Goal: Task Accomplishment & Management: Manage account settings

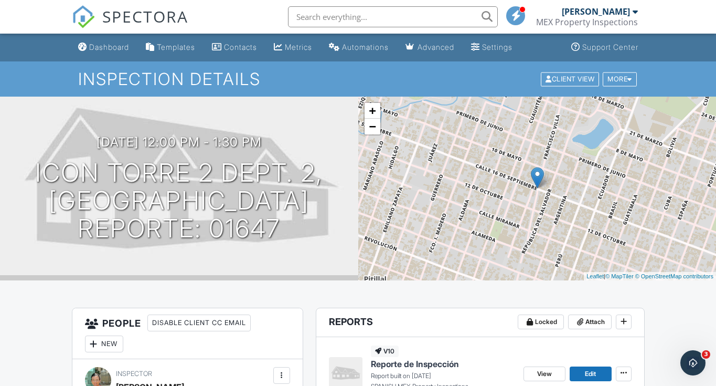
click at [146, 22] on span "SPECTORA" at bounding box center [145, 16] width 86 height 22
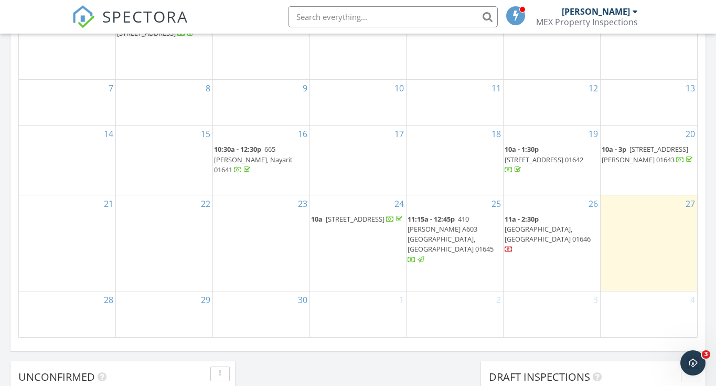
scroll to position [971, 732]
click at [465, 231] on span "410 Maria Montessori A603 Distrito Coral, Puerto Vallart 01645" at bounding box center [451, 234] width 86 height 40
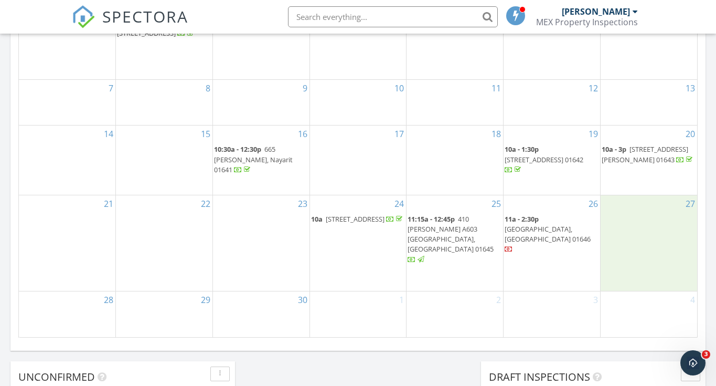
click at [626, 237] on div "27" at bounding box center [649, 242] width 97 height 95
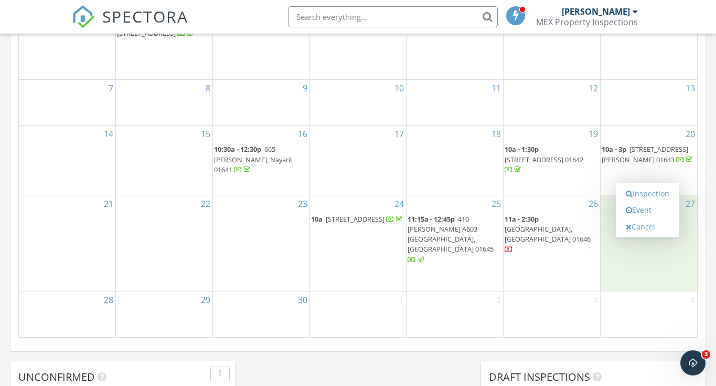
click at [569, 316] on div "3" at bounding box center [552, 314] width 97 height 46
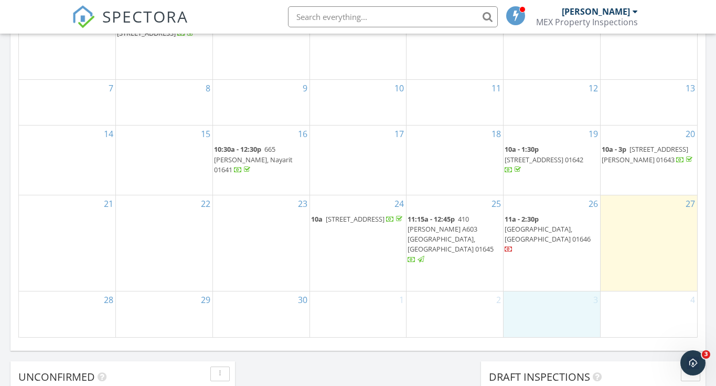
click at [485, 291] on div "2" at bounding box center [454, 314] width 97 height 46
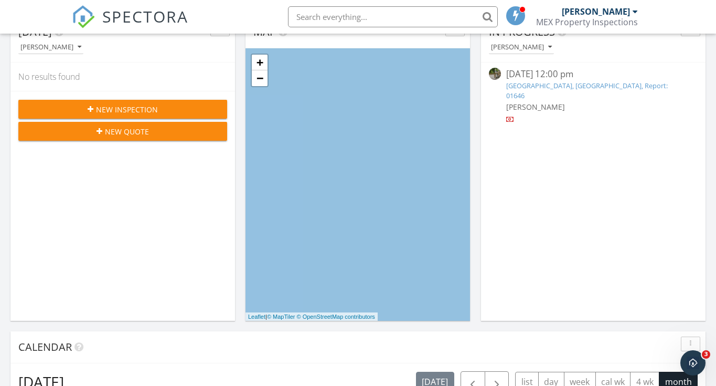
scroll to position [213, 0]
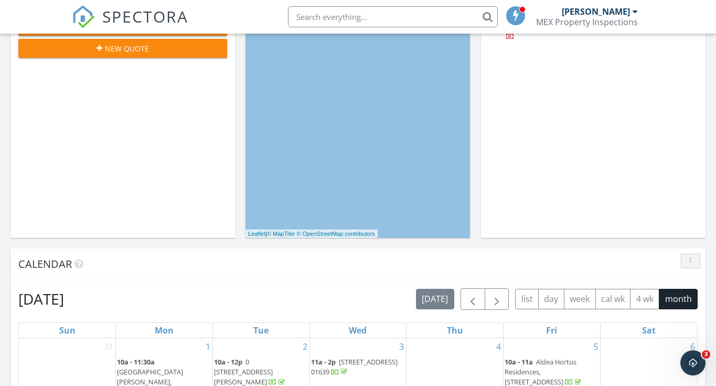
click at [693, 262] on div "button" at bounding box center [691, 260] width 10 height 7
click at [643, 256] on div "Calendar" at bounding box center [349, 264] width 663 height 16
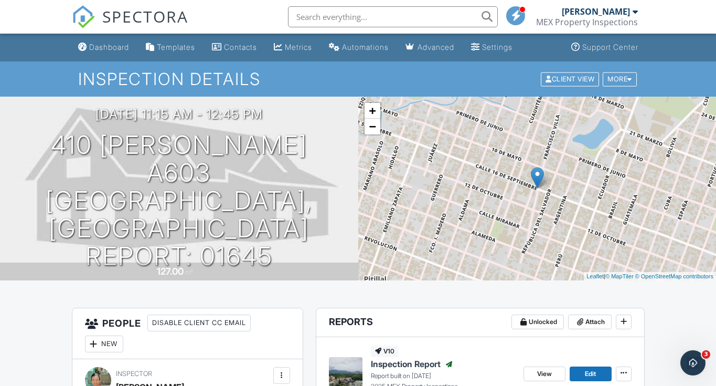
scroll to position [215, 0]
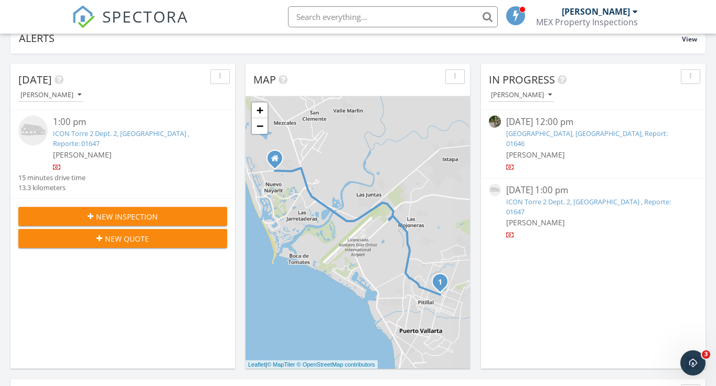
scroll to position [100, 0]
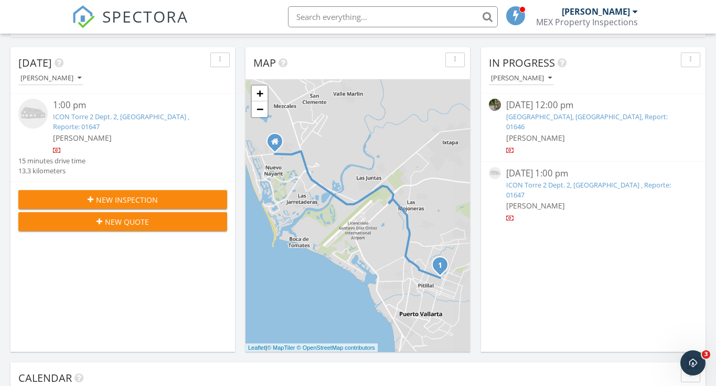
click at [545, 180] on link "ICON Torre 2 Dept. 2, Puerto Vallarta , Reporte: 01647" at bounding box center [588, 189] width 165 height 19
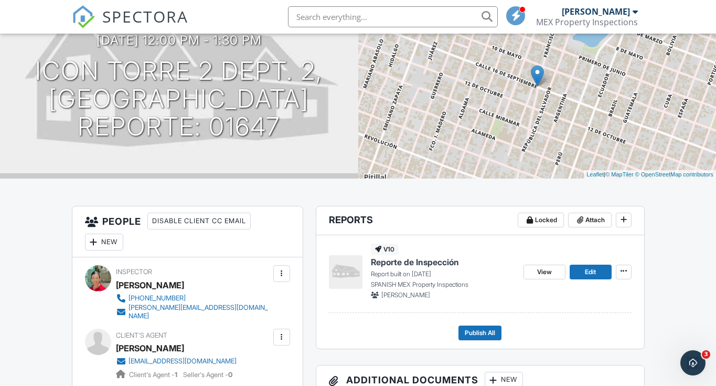
scroll to position [179, 0]
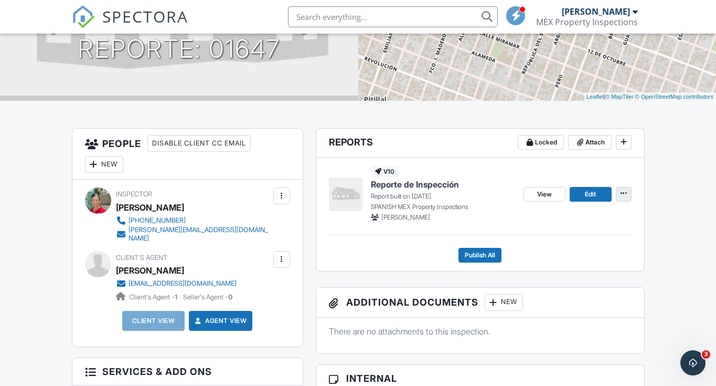
click at [624, 191] on icon at bounding box center [623, 192] width 6 height 7
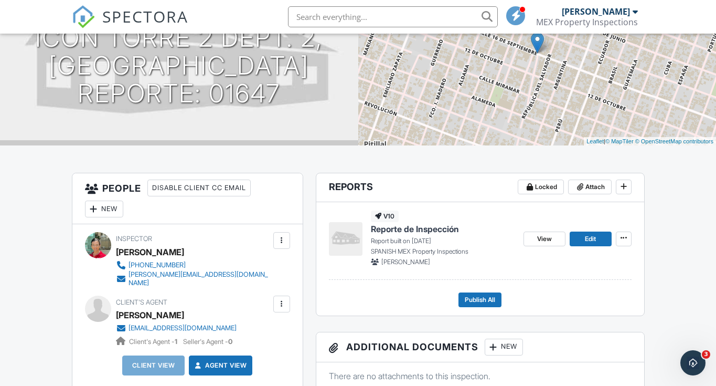
scroll to position [133, 0]
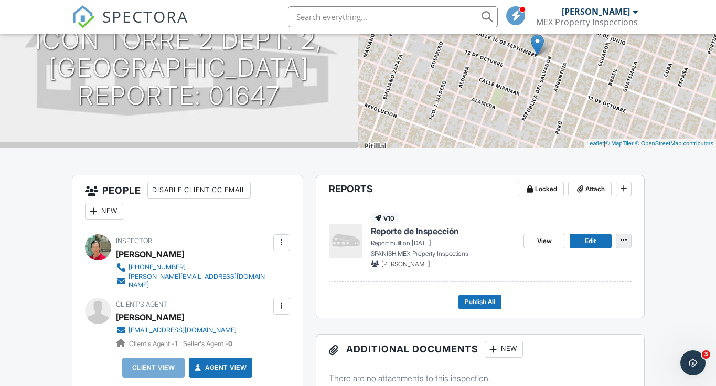
click at [622, 237] on icon at bounding box center [623, 239] width 6 height 7
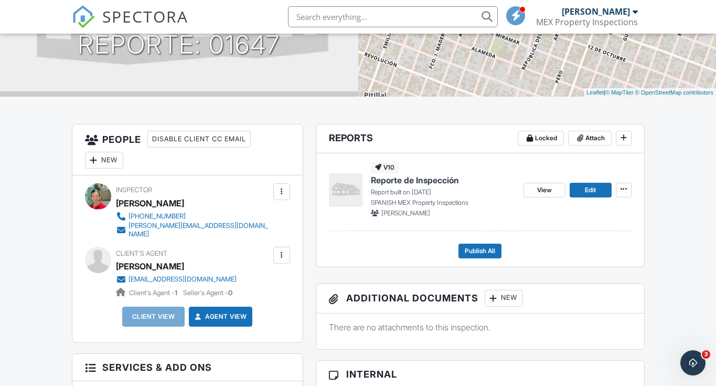
scroll to position [102, 0]
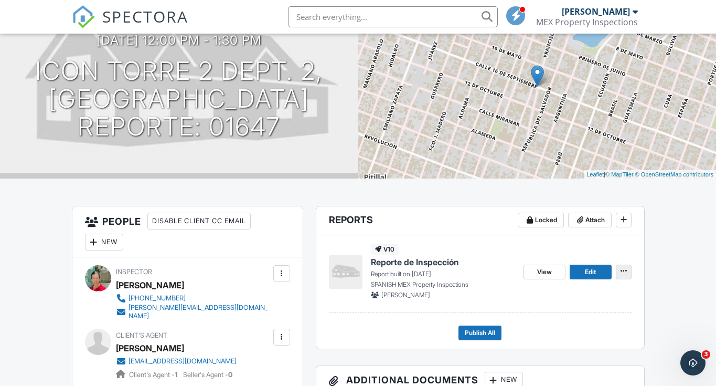
click at [628, 274] on span at bounding box center [623, 270] width 10 height 10
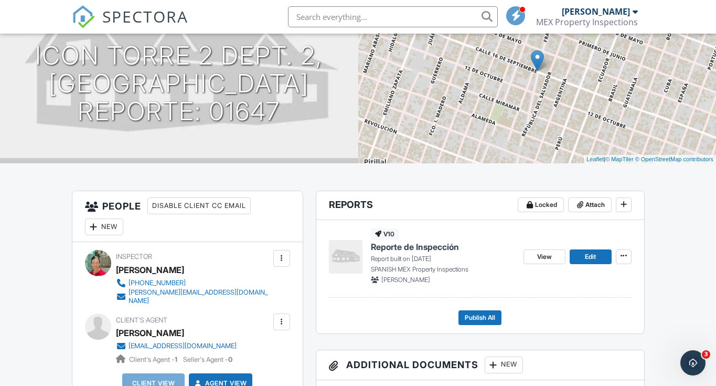
scroll to position [0, 0]
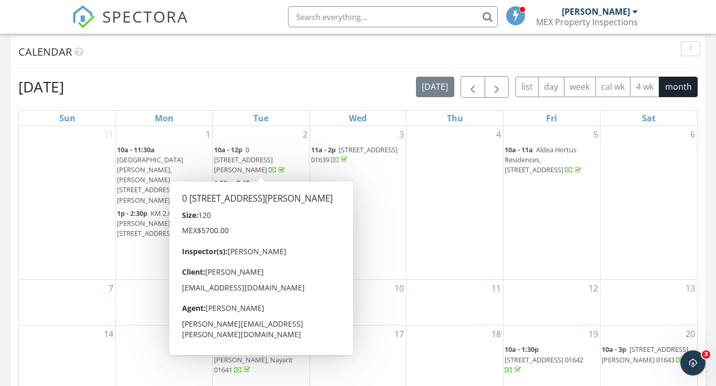
scroll to position [620, 0]
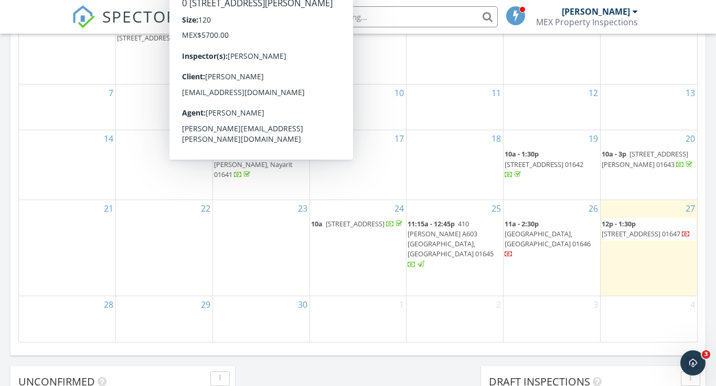
click at [412, 151] on div "18" at bounding box center [454, 164] width 97 height 69
